Goal: Task Accomplishment & Management: Use online tool/utility

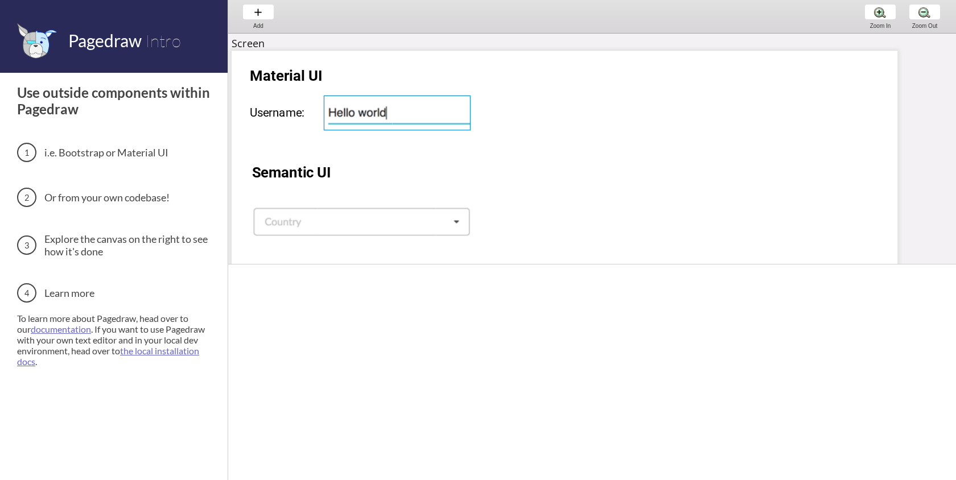
scroll to position [126, 233]
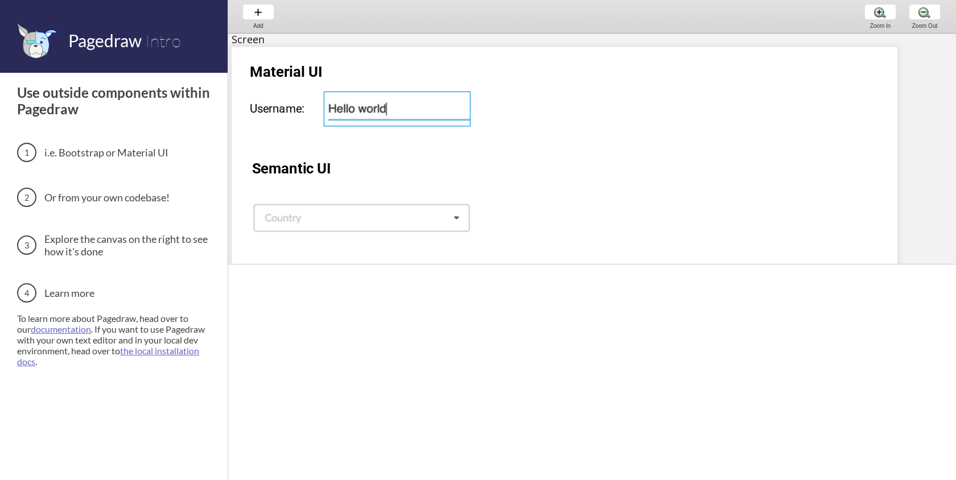
click at [362, 102] on div at bounding box center [397, 109] width 147 height 35
select select "14"
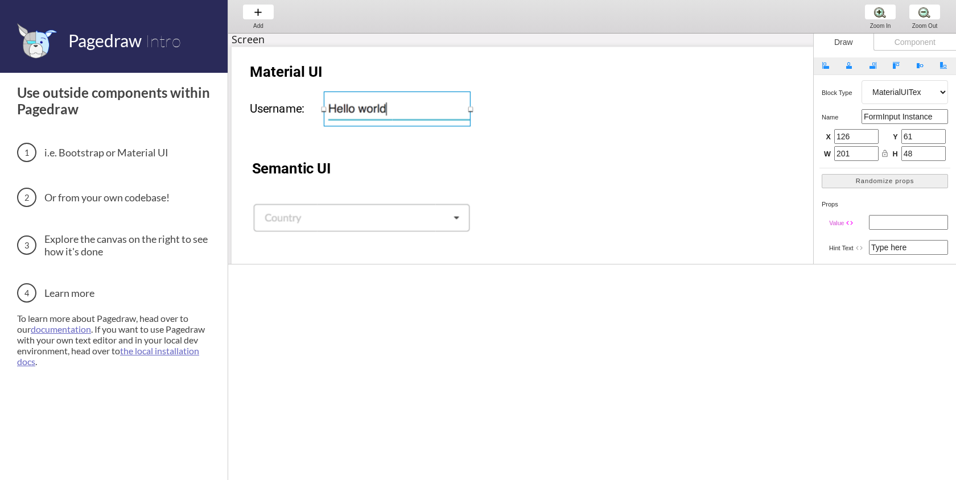
click at [156, 226] on div "Use outside components within Pagedraw i.e. Bootstrap or Material UI Or from yo…" at bounding box center [115, 225] width 196 height 283
click at [129, 194] on h3 "Or from your own codebase!" at bounding box center [115, 197] width 196 height 19
click at [172, 42] on span "Intro" at bounding box center [163, 40] width 36 height 21
click at [260, 6] on div "Add Add Add" at bounding box center [258, 16] width 43 height 32
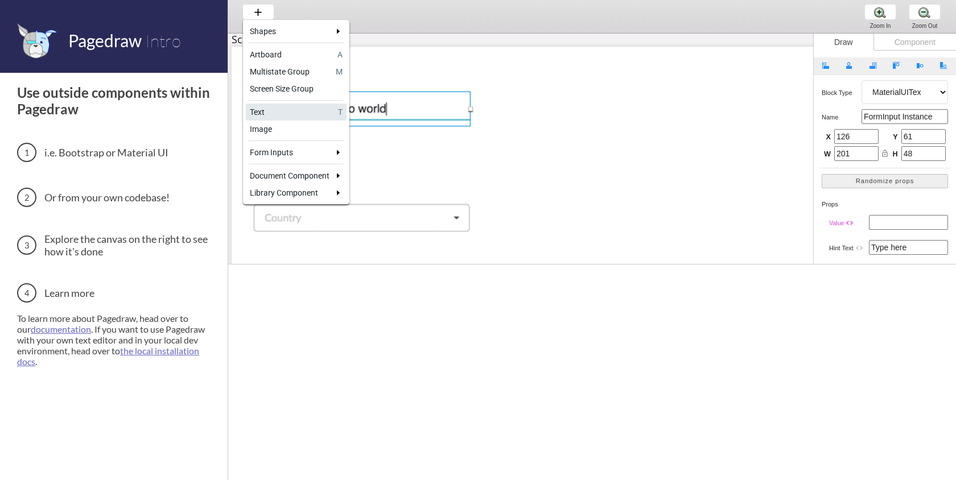
click at [300, 118] on link "Text T" at bounding box center [296, 112] width 101 height 17
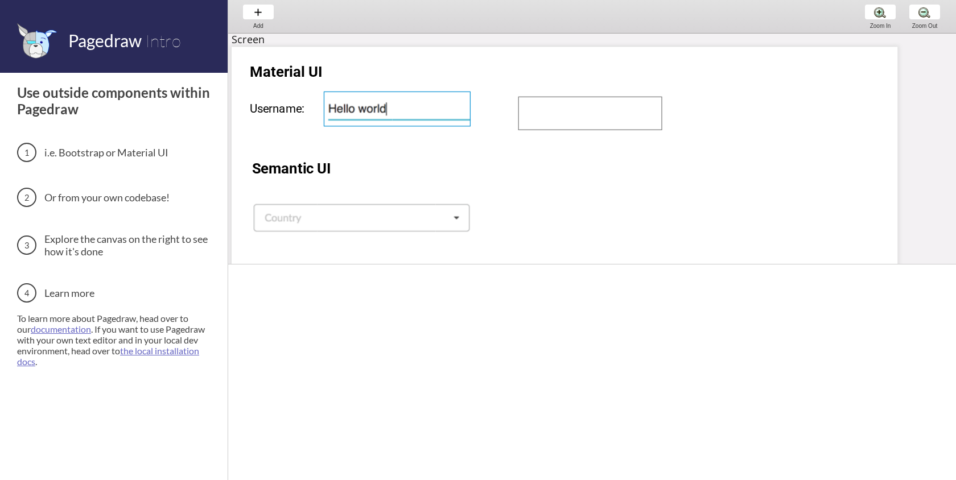
drag, startPoint x: 518, startPoint y: 97, endPoint x: 672, endPoint y: 139, distance: 160.0
select select "3"
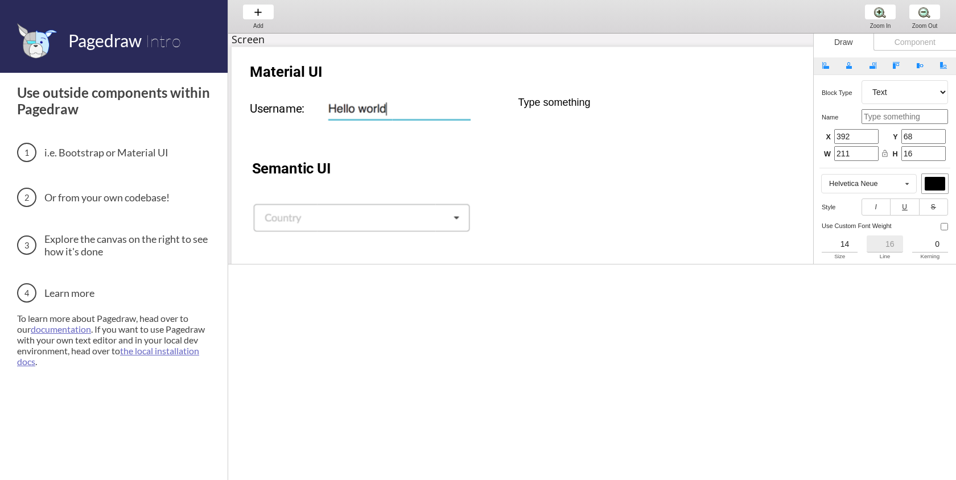
click at [578, 117] on div at bounding box center [565, 225] width 666 height 356
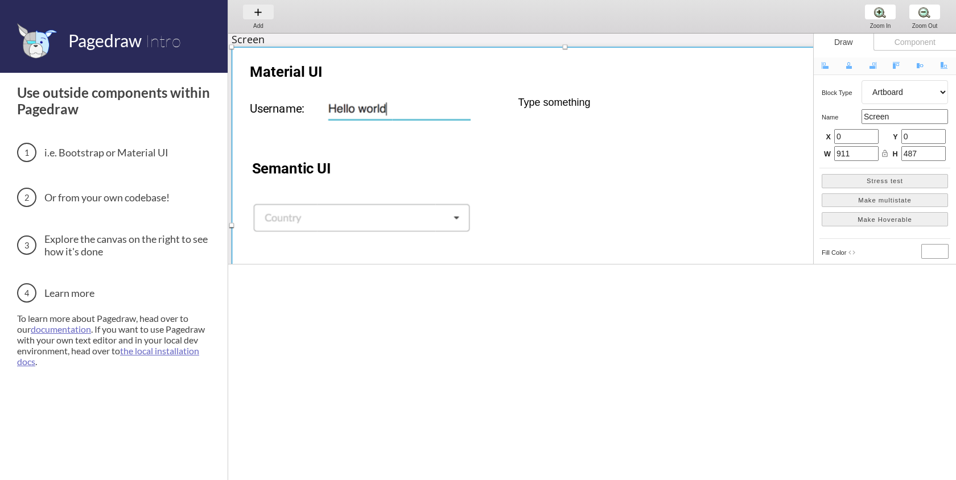
click at [269, 11] on div "Add Add Add" at bounding box center [258, 16] width 43 height 32
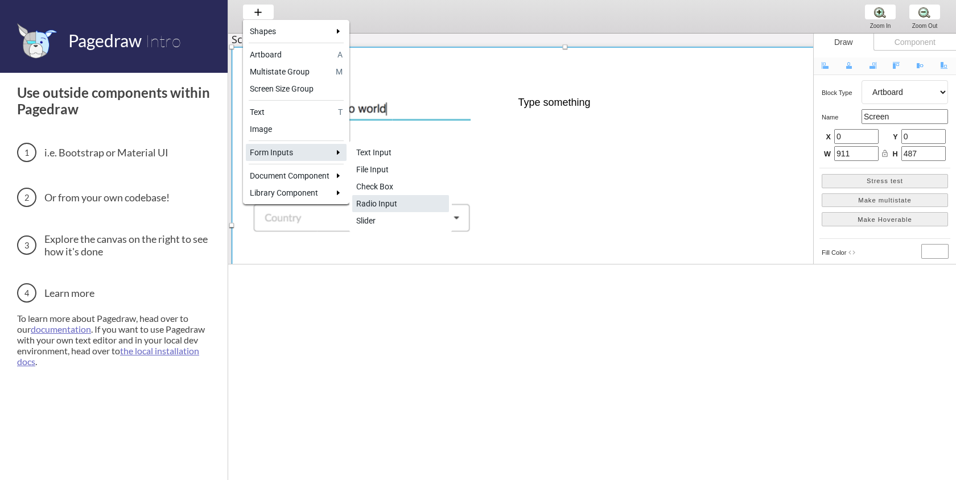
click at [385, 197] on link "Radio Input" at bounding box center [400, 203] width 97 height 17
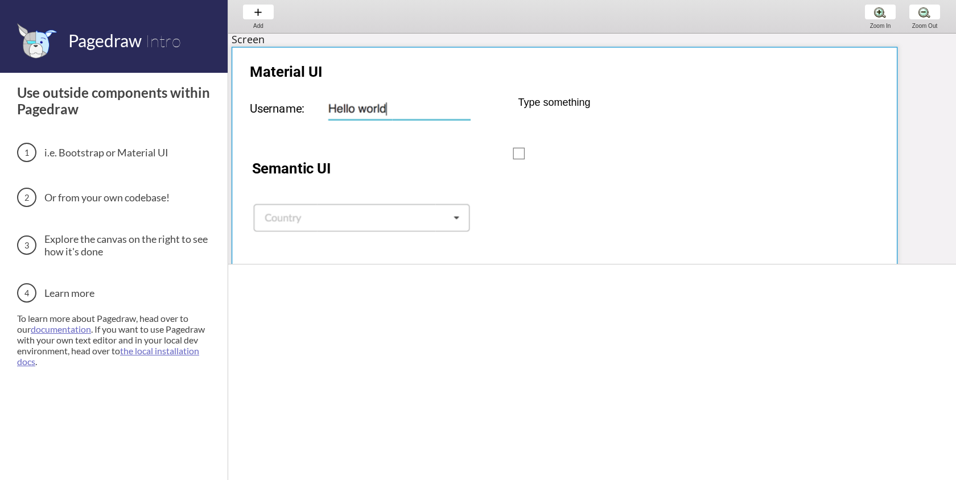
drag, startPoint x: 513, startPoint y: 148, endPoint x: 614, endPoint y: 184, distance: 107.4
click at [614, 184] on div at bounding box center [565, 225] width 666 height 356
select select "12"
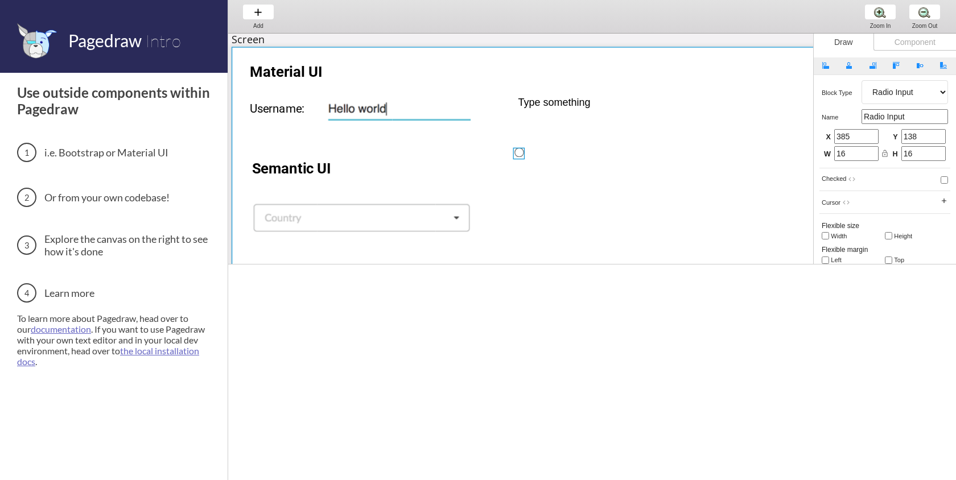
click at [565, 142] on div at bounding box center [565, 225] width 666 height 356
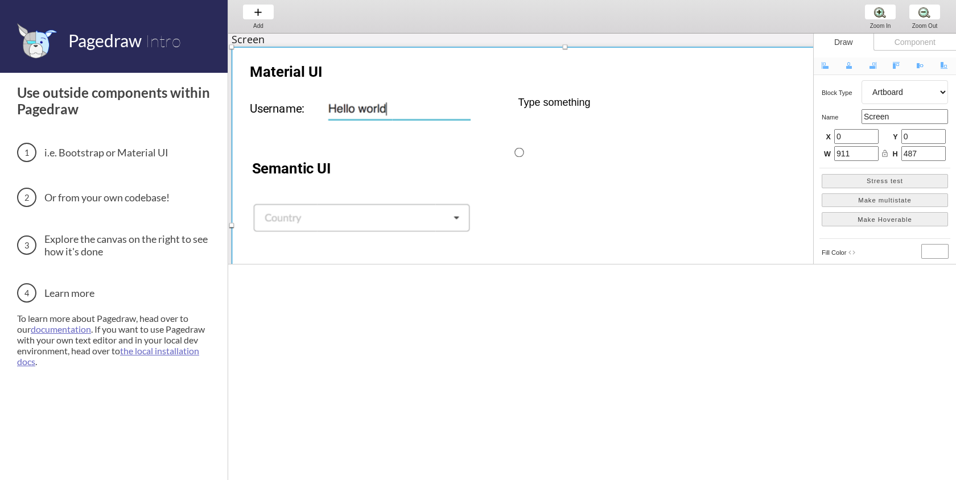
click at [524, 147] on div at bounding box center [565, 225] width 666 height 356
click at [524, 149] on div at bounding box center [519, 154] width 12 height 12
select select "12"
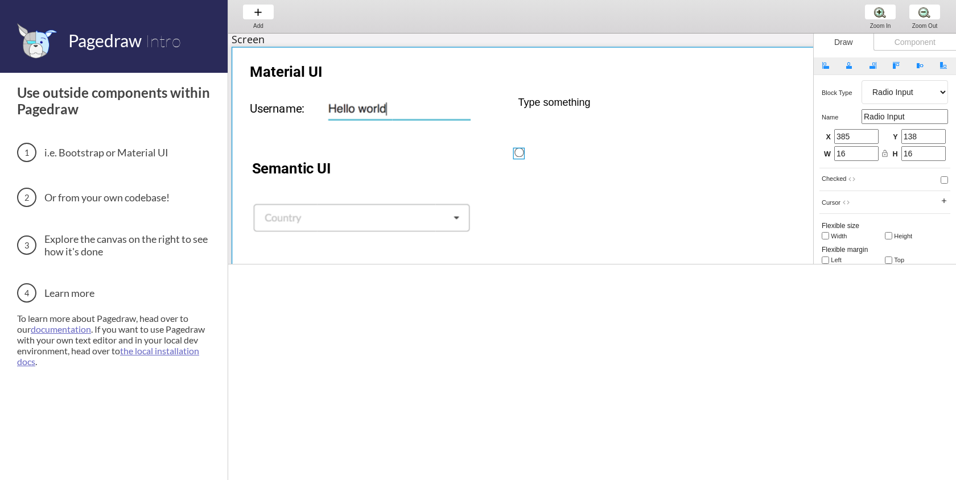
click at [535, 153] on div at bounding box center [565, 225] width 666 height 356
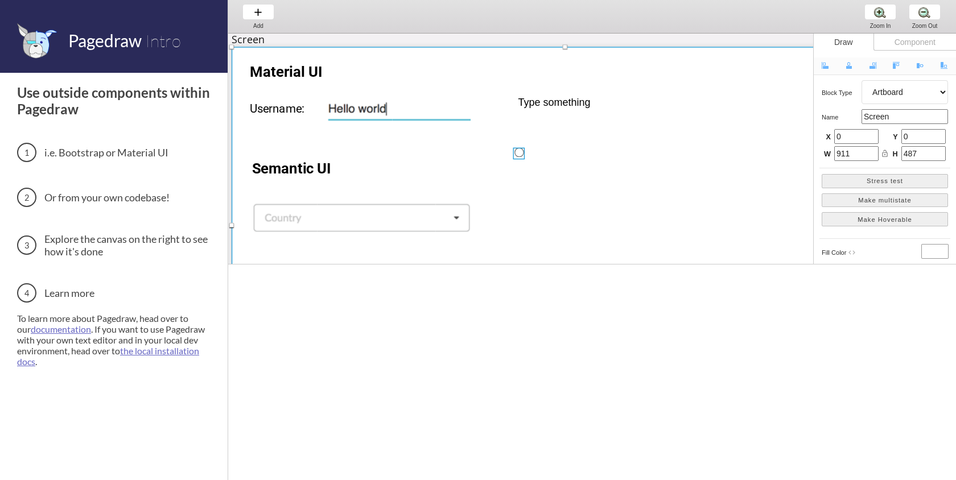
click at [521, 149] on div at bounding box center [519, 154] width 12 height 12
select select "12"
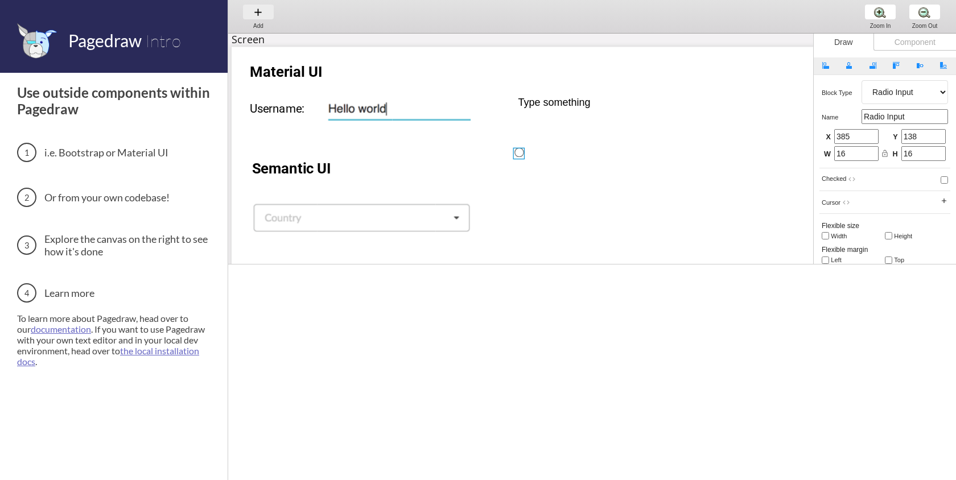
click at [254, 15] on div "Add Add Add" at bounding box center [258, 16] width 43 height 32
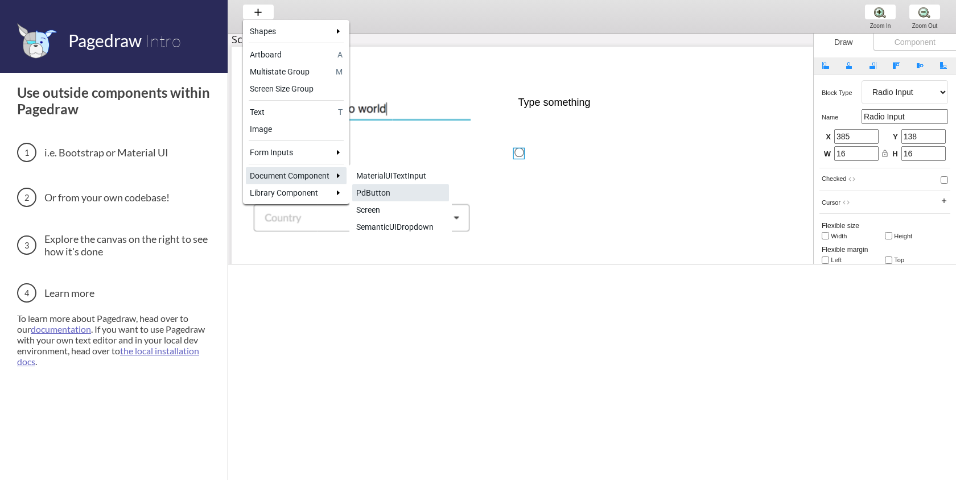
click at [373, 195] on div "PdButton" at bounding box center [400, 192] width 89 height 11
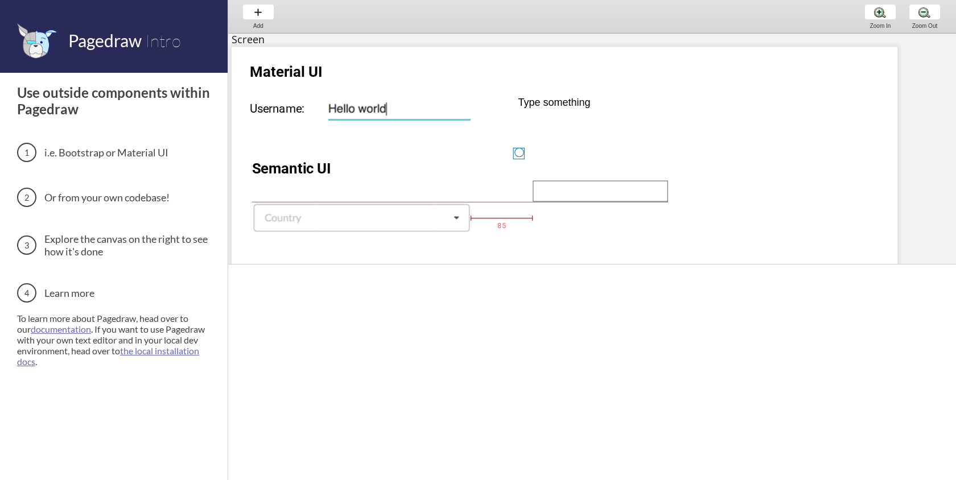
drag, startPoint x: 533, startPoint y: 180, endPoint x: 671, endPoint y: 201, distance: 140.4
select select "15"
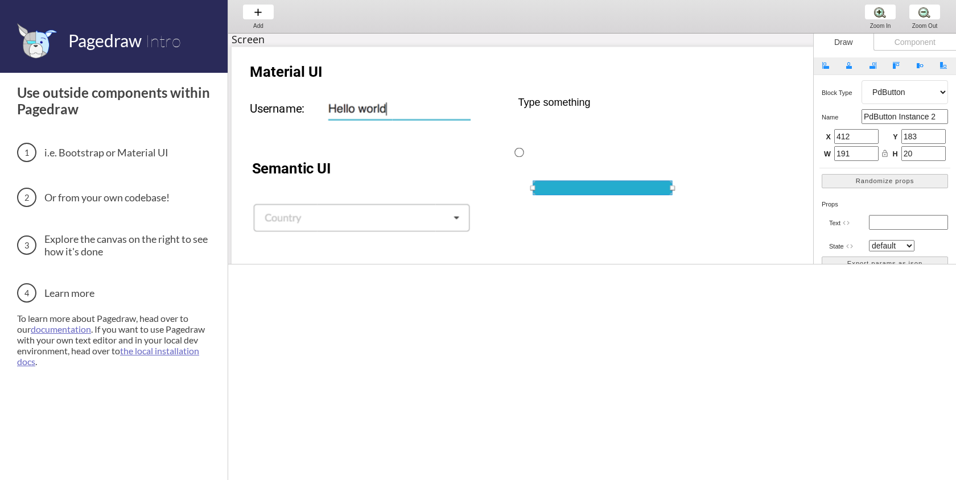
click at [636, 187] on div at bounding box center [602, 187] width 139 height 15
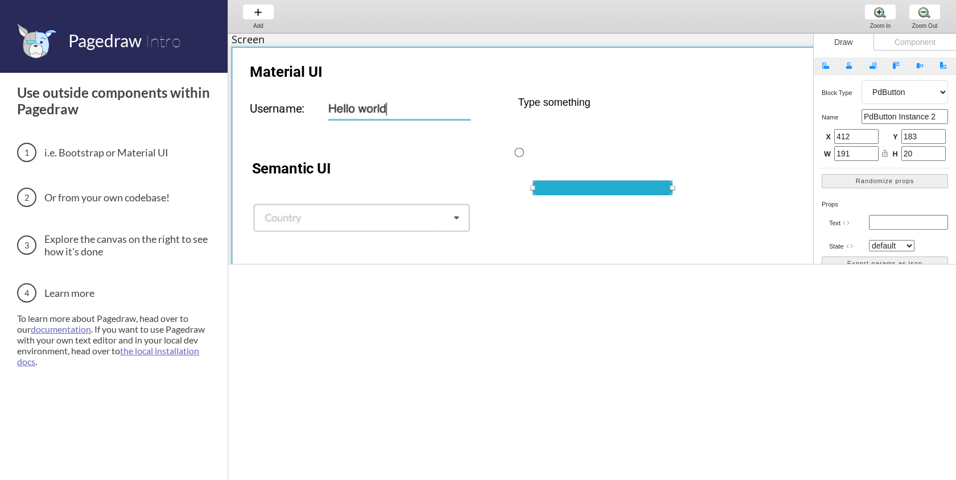
click at [625, 156] on div at bounding box center [565, 225] width 666 height 356
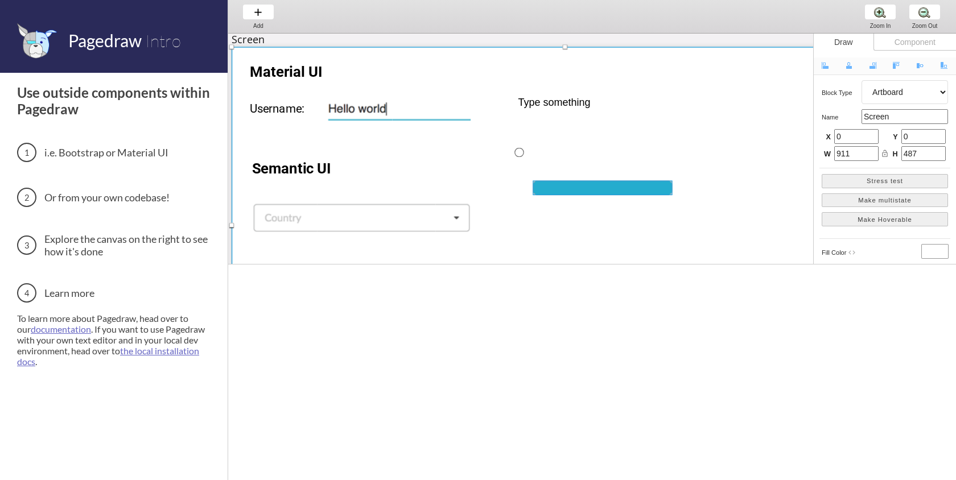
click at [624, 186] on div at bounding box center [602, 187] width 139 height 15
select select "15"
